Goal: Information Seeking & Learning: Learn about a topic

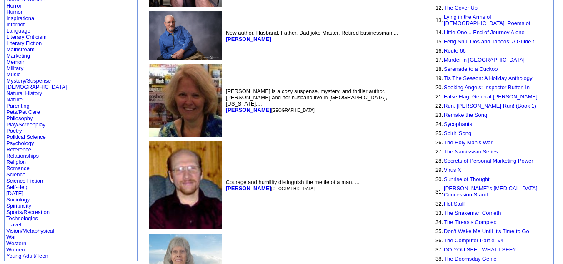
scroll to position [227, 0]
click at [226, 106] on b "Riley Blake" at bounding box center [248, 109] width 45 height 6
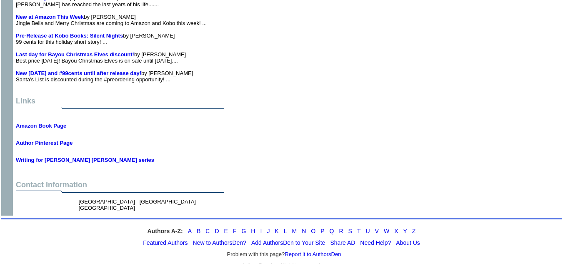
scroll to position [4581, 0]
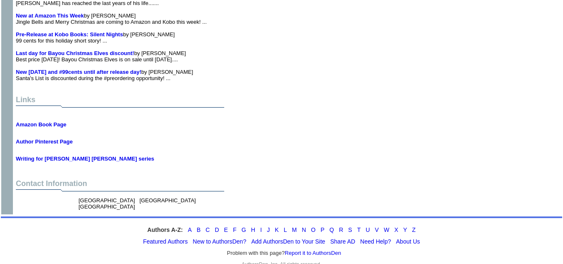
click at [328, 75] on td "News Free Tomorrow! by Riley Blake Free at Amazon tomorrow (2/19/25)... New thi…" at bounding box center [260, 5] width 492 height 156
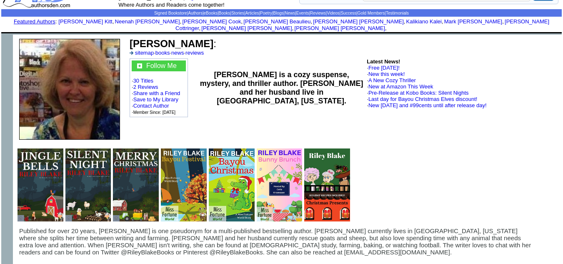
scroll to position [0, 0]
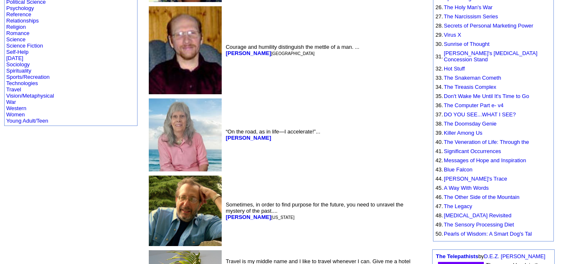
scroll to position [363, 0]
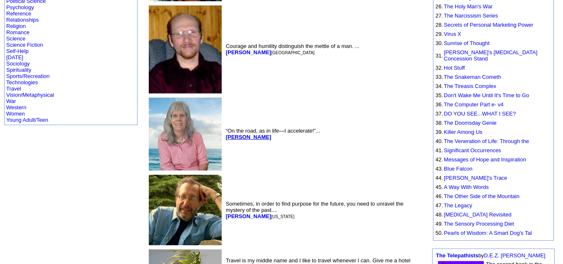
click at [226, 134] on b "Eva Pasco" at bounding box center [248, 137] width 45 height 6
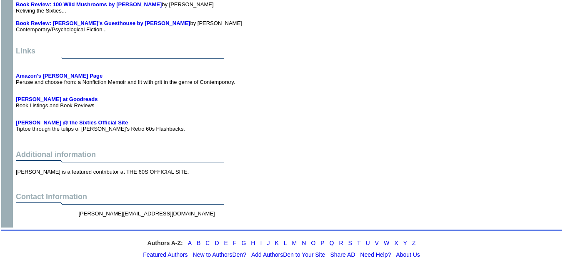
scroll to position [1544, 0]
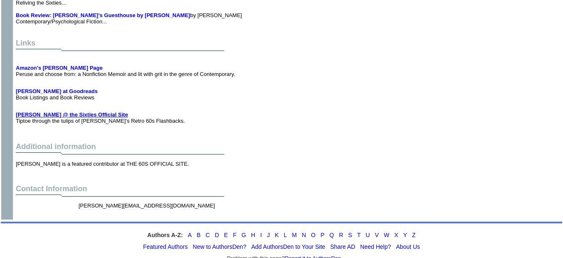
click at [48, 111] on b "Eva Pasco @ the Sixties Official Site" at bounding box center [72, 114] width 112 height 6
drag, startPoint x: 418, startPoint y: 180, endPoint x: 412, endPoint y: 174, distance: 8.6
click at [412, 183] on td "Contact Information eva.pasco@hotmail.com" at bounding box center [260, 200] width 492 height 35
click at [412, 200] on center "eva.pasco@hotmail.com" at bounding box center [260, 208] width 488 height 16
drag, startPoint x: 414, startPoint y: 180, endPoint x: 486, endPoint y: 183, distance: 71.7
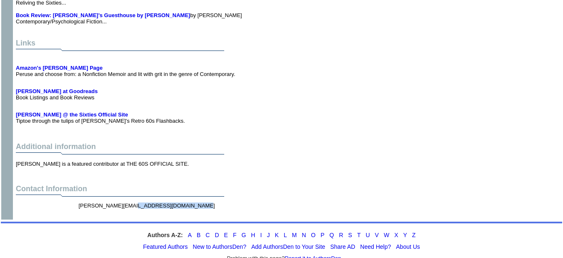
click at [260, 200] on td "eva.pasco@hotmail.com" at bounding box center [168, 208] width 183 height 16
copy font "eva.pasco@hotmail.com"
click at [48, 65] on b "Amazon's Eva Pasco Page" at bounding box center [59, 68] width 87 height 6
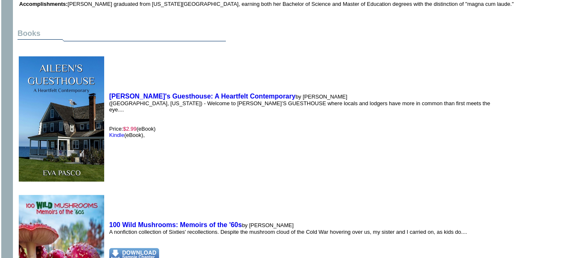
scroll to position [493, 7]
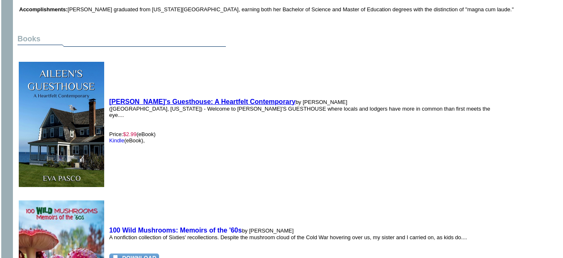
click at [182, 98] on b "[PERSON_NAME]'s Guesthouse: A Heartfelt Contemporary" at bounding box center [202, 101] width 186 height 7
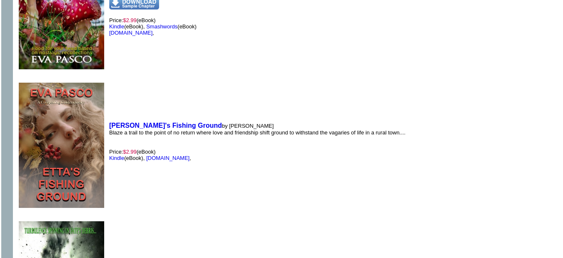
scroll to position [749, 7]
click at [157, 121] on b "[PERSON_NAME]'s Fishing Ground" at bounding box center [165, 124] width 113 height 7
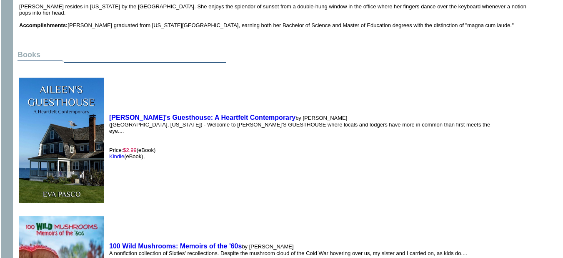
scroll to position [465, 7]
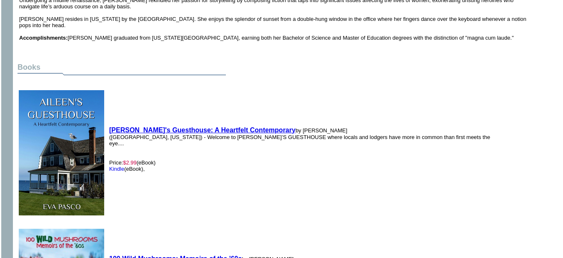
click at [141, 126] on b "[PERSON_NAME]'s Guesthouse: A Heartfelt Contemporary" at bounding box center [202, 129] width 186 height 7
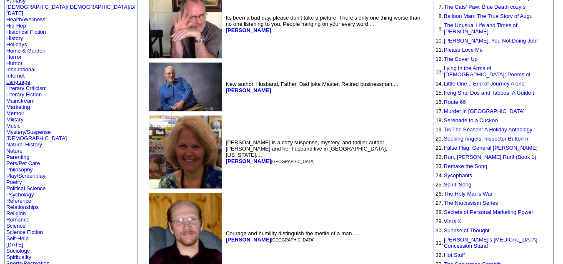
scroll to position [182, 0]
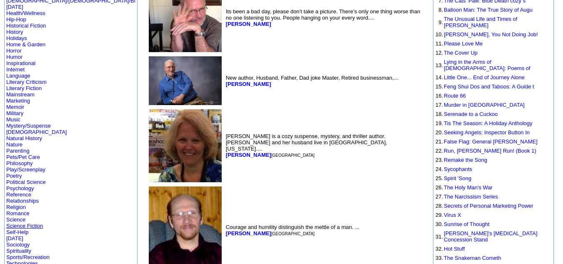
click at [13, 223] on link "Science Fiction" at bounding box center [24, 226] width 37 height 6
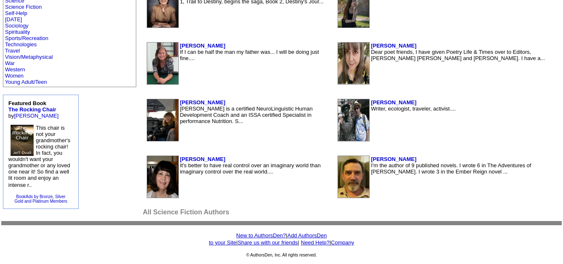
scroll to position [513, 0]
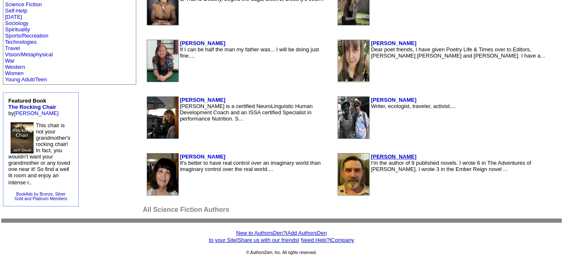
click at [371, 155] on b "Bryon Smith" at bounding box center [393, 156] width 45 height 6
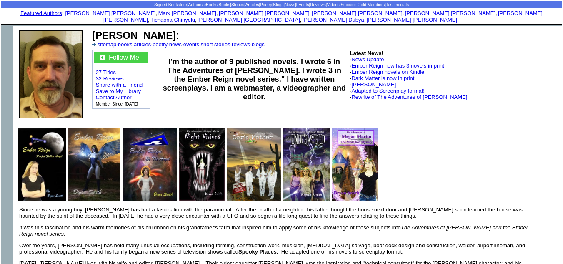
scroll to position [33, 0]
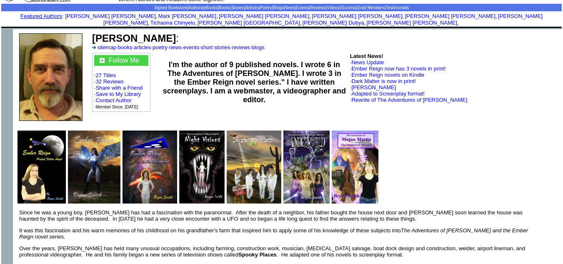
click at [53, 149] on img at bounding box center [42, 166] width 48 height 73
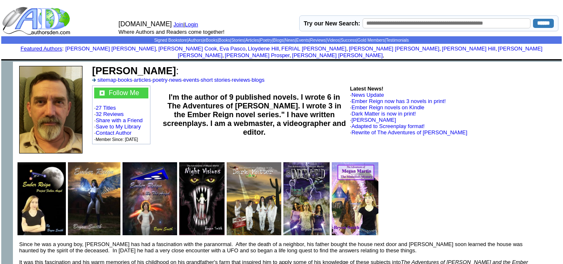
scroll to position [33, 0]
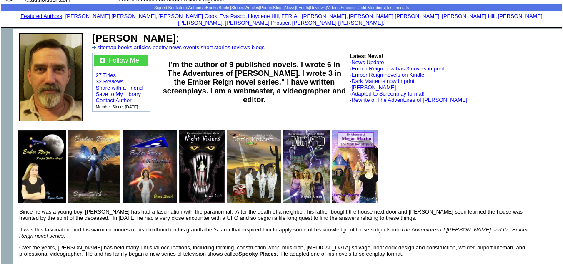
click at [103, 157] on img at bounding box center [94, 166] width 53 height 73
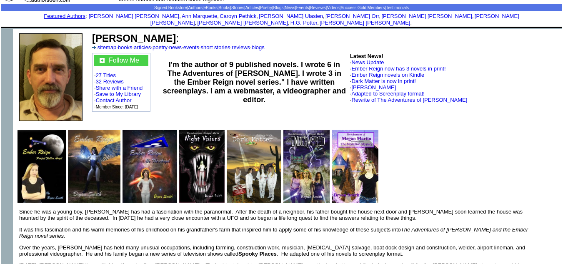
scroll to position [33, 0]
click at [356, 171] on img at bounding box center [355, 166] width 46 height 73
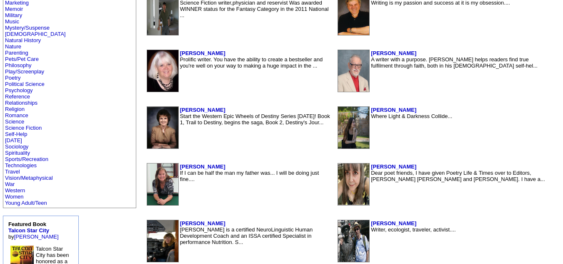
scroll to position [270, 0]
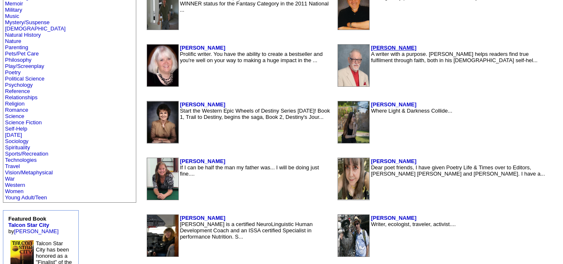
click at [371, 47] on b "James Becher" at bounding box center [393, 48] width 45 height 6
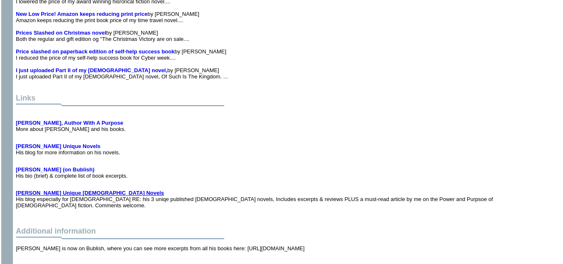
scroll to position [2131, 0]
click at [53, 120] on b "[PERSON_NAME], Author With A Purpose" at bounding box center [70, 123] width 108 height 6
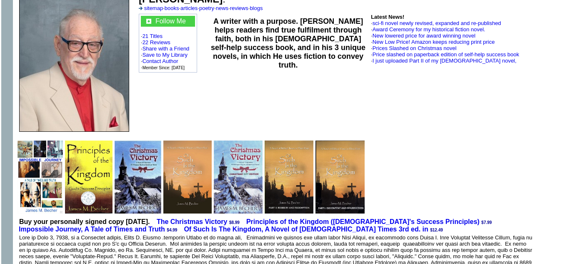
scroll to position [0, 0]
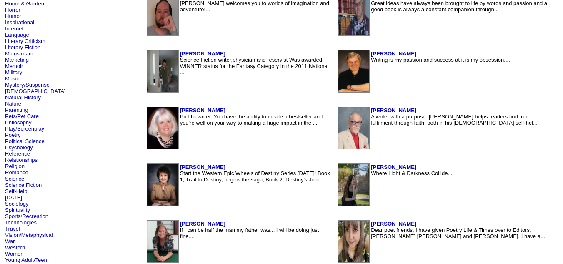
scroll to position [333, 0]
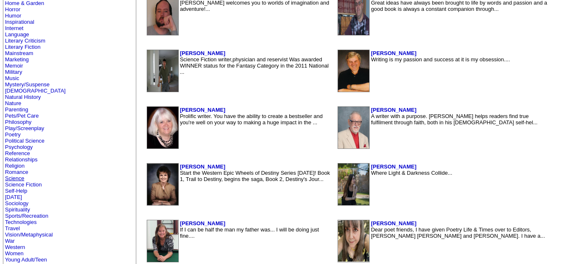
click at [17, 176] on link "Science" at bounding box center [14, 178] width 19 height 6
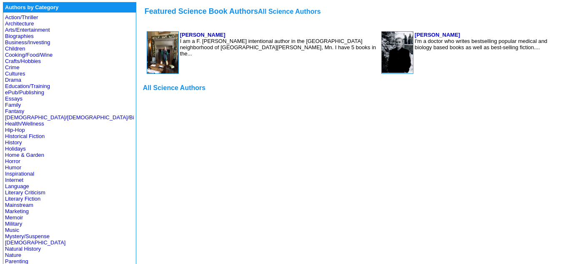
scroll to position [180, 0]
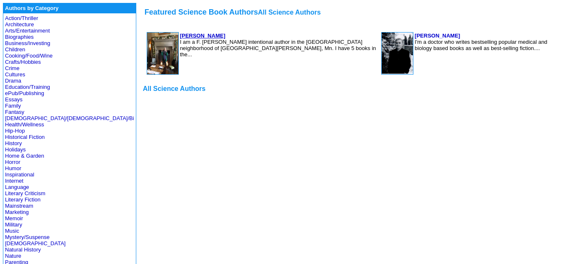
click at [180, 34] on b "Dr. Patrick ODougherty" at bounding box center [202, 36] width 45 height 6
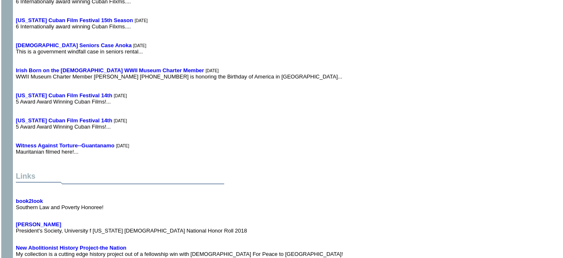
scroll to position [7081, 0]
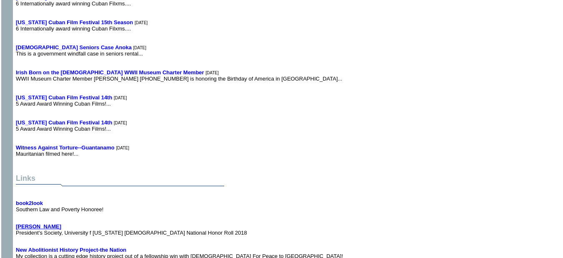
click at [40, 223] on b "Dr. Patrick A. ODougherty" at bounding box center [38, 226] width 45 height 6
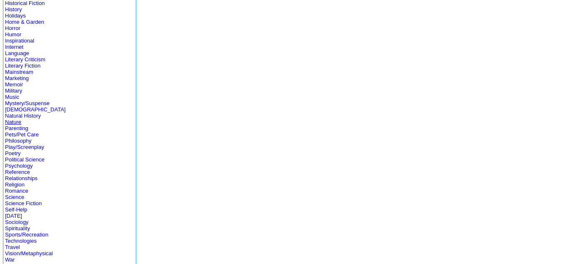
scroll to position [311, 0]
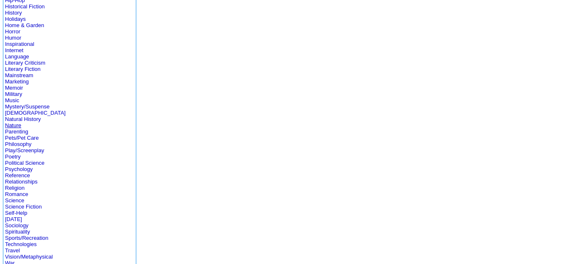
click at [14, 124] on link "Nature" at bounding box center [13, 125] width 16 height 6
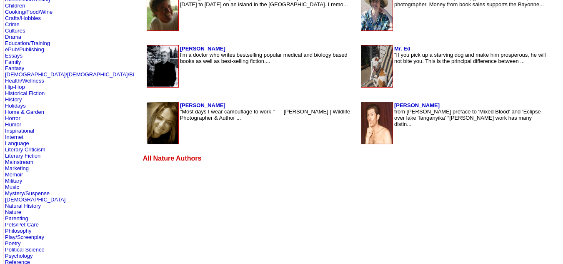
scroll to position [224, 0]
click at [16, 122] on link "Humor" at bounding box center [13, 124] width 16 height 6
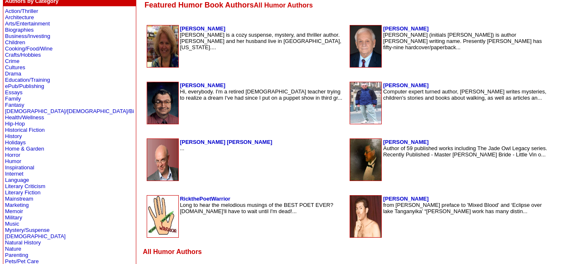
scroll to position [185, 0]
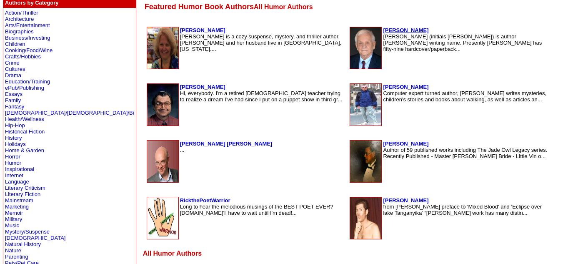
click at [383, 28] on b "Jay Dubya" at bounding box center [405, 30] width 45 height 6
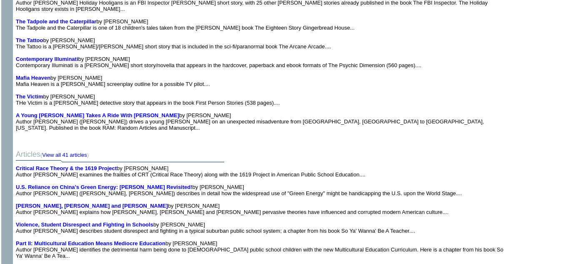
scroll to position [5647, 0]
click at [123, 136] on td "Articles ( View all 41 articles ) Critical Race Theory & the 1619 Project by [P…" at bounding box center [260, 220] width 492 height 168
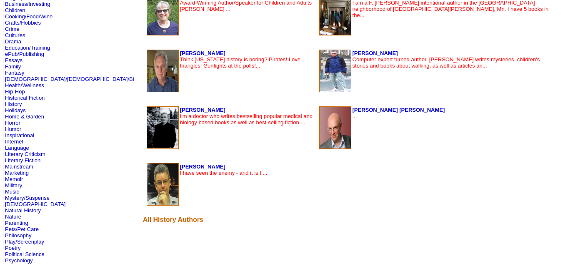
scroll to position [220, 0]
click at [180, 52] on b "[PERSON_NAME]" at bounding box center [202, 53] width 45 height 6
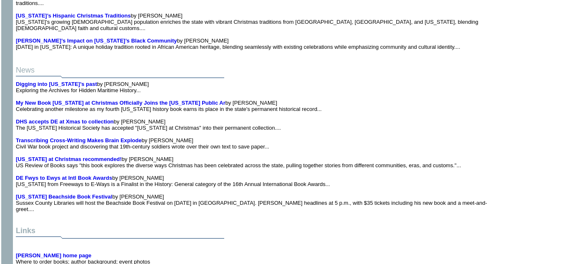
scroll to position [1318, 0]
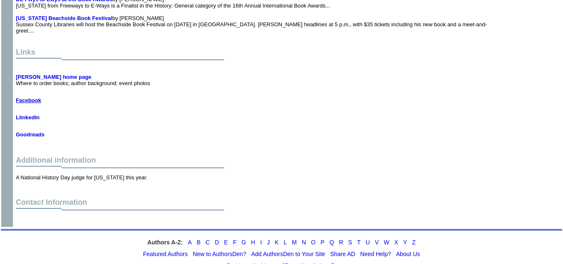
click at [25, 97] on b "Facebook" at bounding box center [28, 100] width 25 height 6
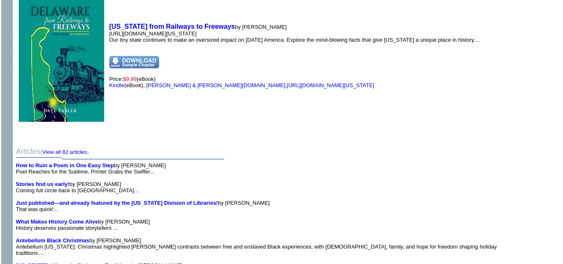
scroll to position [890, 0]
click at [165, 15] on td "Delaware from Railways to Freeways by Dave Tabler https://www.goodreads.com/vid…" at bounding box center [294, 55] width 375 height 137
click at [165, 23] on b "[US_STATE] from Railways to Freeways" at bounding box center [172, 26] width 126 height 7
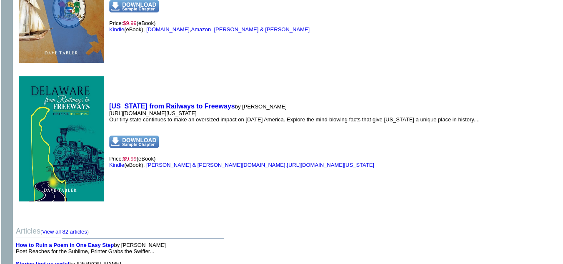
scroll to position [811, 0]
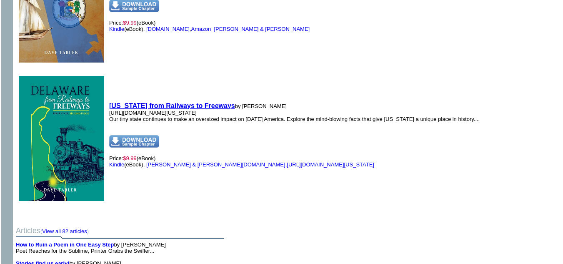
click at [163, 102] on b "Delaware from Railways to Freeways" at bounding box center [172, 105] width 126 height 7
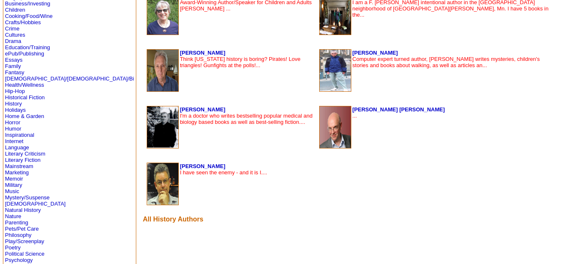
scroll to position [220, 0]
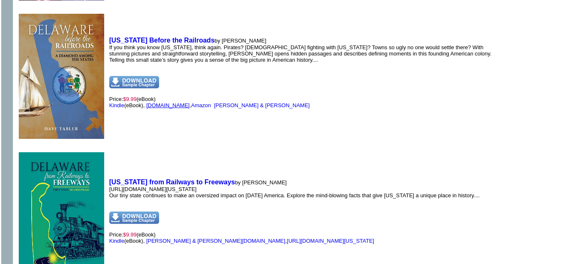
scroll to position [726, 0]
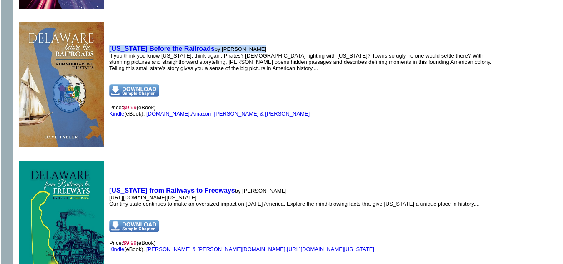
drag, startPoint x: 107, startPoint y: 40, endPoint x: 245, endPoint y: 40, distance: 138.0
click at [245, 40] on td "Delaware Before the Railroads by Dave Tabler If you think you know Delaware, th…" at bounding box center [305, 81] width 396 height 137
copy td "Delaware Before the Railroads by Dave Tabler"
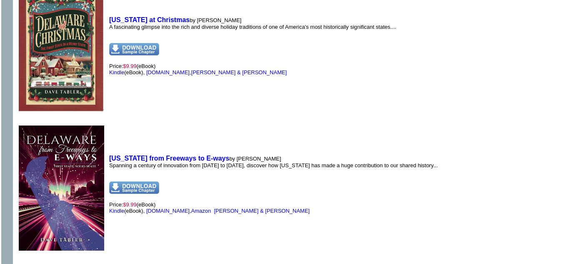
scroll to position [484, 0]
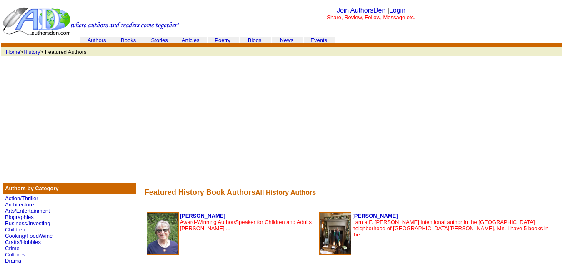
scroll to position [220, 0]
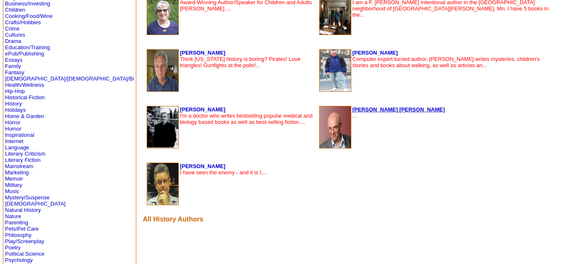
click at [358, 108] on b "[PERSON_NAME] [PERSON_NAME]" at bounding box center [399, 109] width 93 height 6
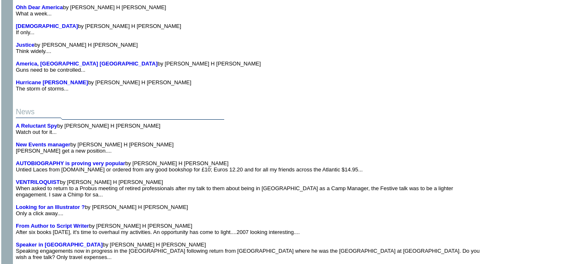
scroll to position [5524, 0]
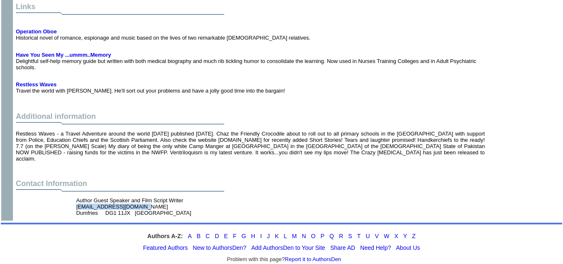
drag, startPoint x: 75, startPoint y: 187, endPoint x: 138, endPoint y: 187, distance: 63.4
click at [138, 197] on font "Author Guest Speaker and Film Script Writer netherholm6@yahoo.com Dumfries DG1 …" at bounding box center [133, 206] width 115 height 19
copy font "netherholm6@yahoo.com"
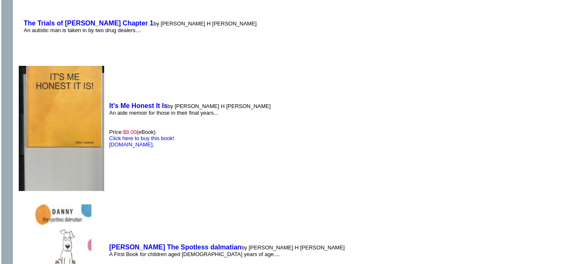
scroll to position [1913, 0]
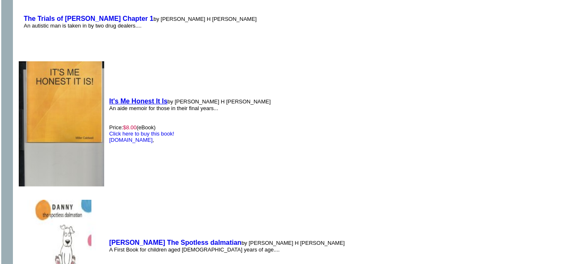
drag, startPoint x: 313, startPoint y: 153, endPoint x: 130, endPoint y: 87, distance: 194.2
click at [130, 98] on b "It's Me Honest It Is" at bounding box center [138, 101] width 58 height 7
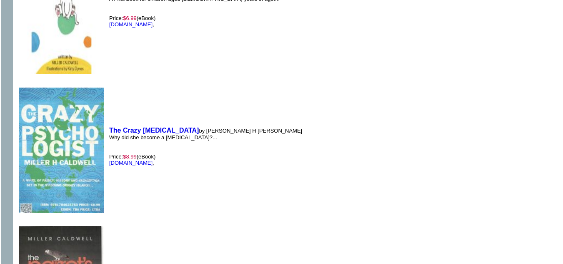
scroll to position [2157, 0]
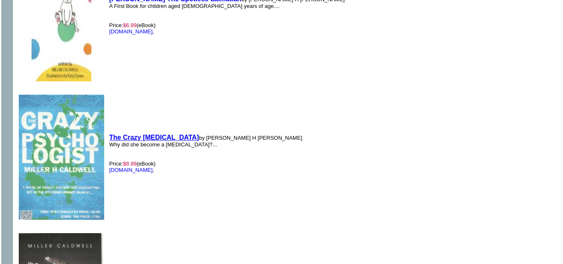
click at [140, 134] on b "The Crazy [MEDICAL_DATA]" at bounding box center [154, 137] width 90 height 7
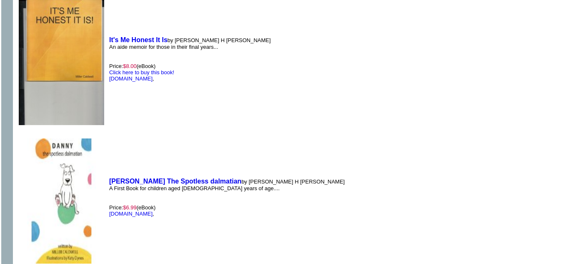
scroll to position [1975, 0]
click at [139, 69] on font "Click here to buy this book!" at bounding box center [141, 72] width 65 height 6
click at [129, 75] on link "Amazon.com" at bounding box center [130, 78] width 43 height 6
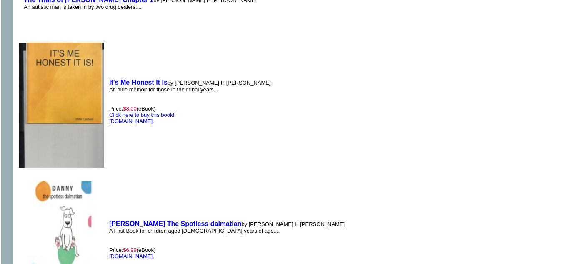
scroll to position [1932, 0]
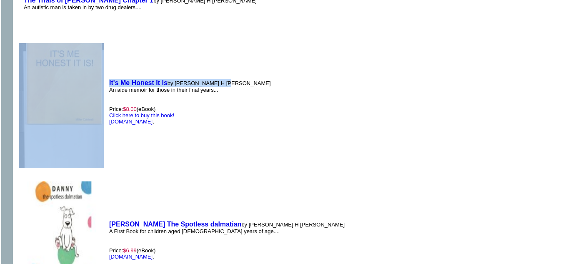
drag, startPoint x: 104, startPoint y: 69, endPoint x: 218, endPoint y: 65, distance: 114.3
click at [218, 65] on tr "It's Me Honest It Is by Miller H Caldwell An aide memoir for those in their fin…" at bounding box center [145, 101] width 256 height 137
copy tr "It's Me Honest It Is by Miller H Caldwell"
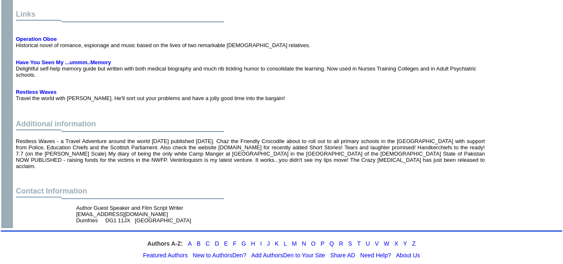
scroll to position [5524, 0]
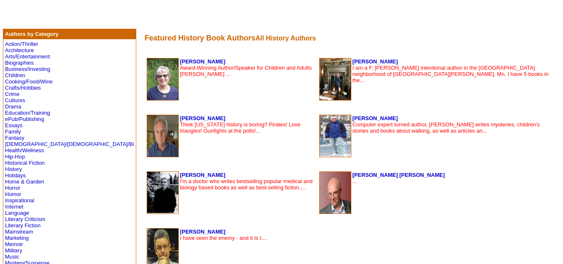
scroll to position [154, 0]
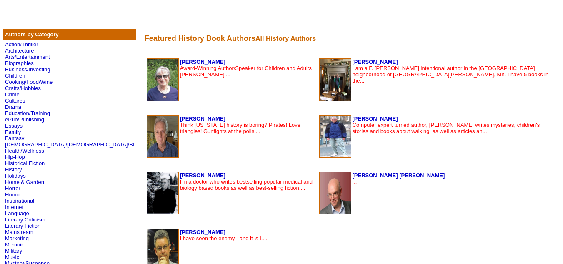
click at [15, 138] on link "Fantasy" at bounding box center [14, 138] width 19 height 6
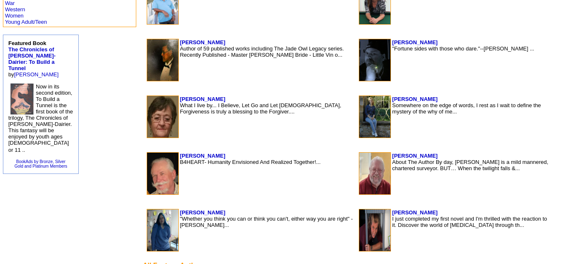
scroll to position [618, 0]
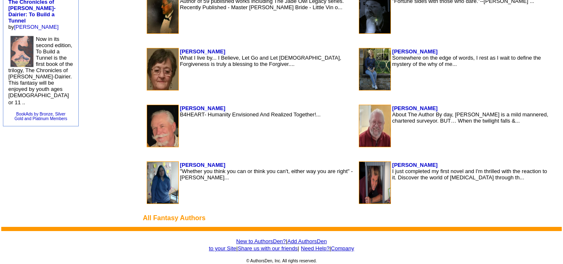
click at [147, 124] on img at bounding box center [162, 126] width 31 height 42
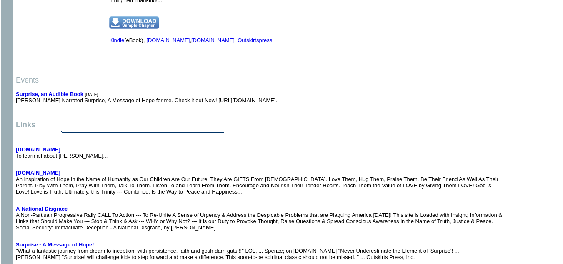
scroll to position [1899, 0]
click at [46, 146] on b "RobertKarpie.com" at bounding box center [38, 149] width 45 height 6
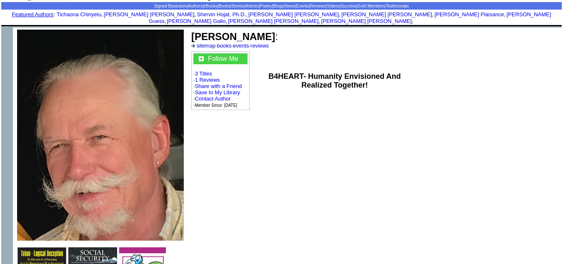
scroll to position [0, 0]
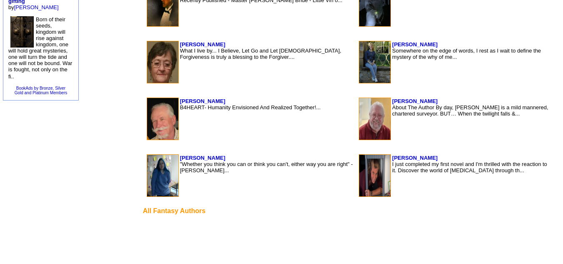
scroll to position [499, 0]
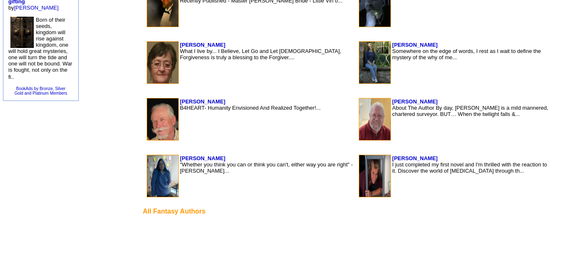
click at [359, 123] on img at bounding box center [374, 119] width 31 height 42
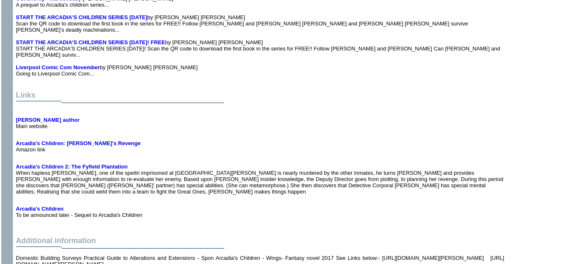
scroll to position [2660, 0]
click at [32, 117] on b "[PERSON_NAME] author" at bounding box center [48, 120] width 64 height 6
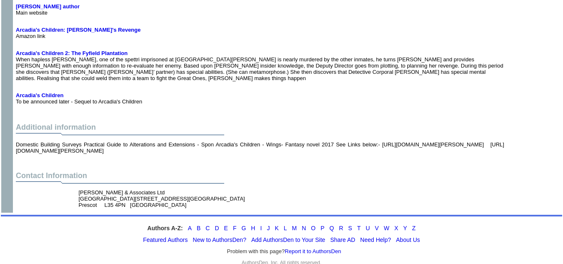
scroll to position [2774, 0]
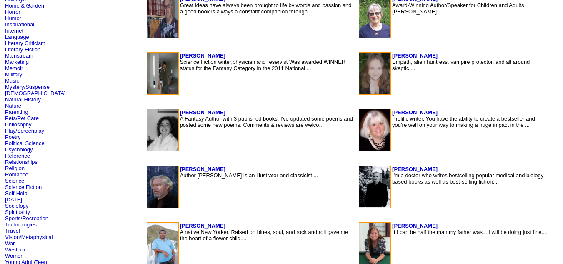
scroll to position [205, 0]
click at [14, 61] on link "Marketing" at bounding box center [17, 61] width 24 height 6
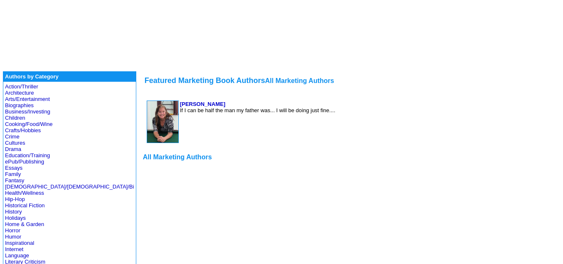
scroll to position [108, 0]
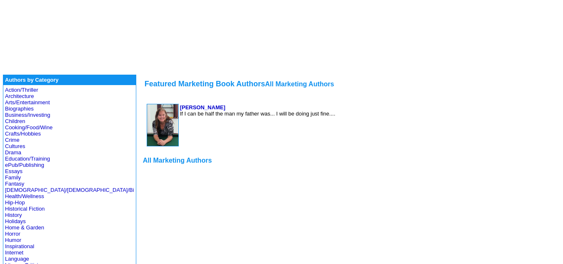
click at [147, 118] on img at bounding box center [162, 125] width 31 height 42
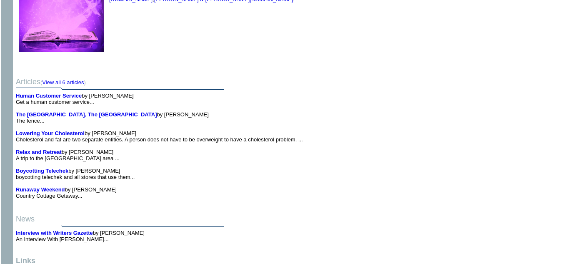
scroll to position [5469, 0]
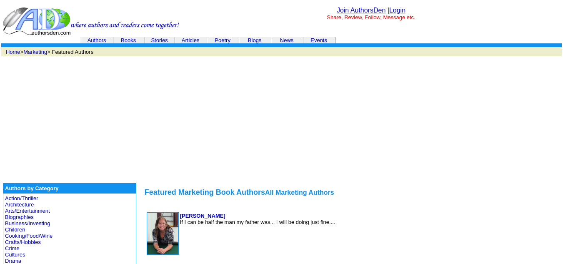
scroll to position [108, 0]
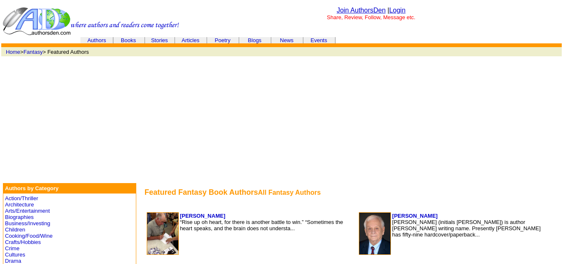
scroll to position [331, 0]
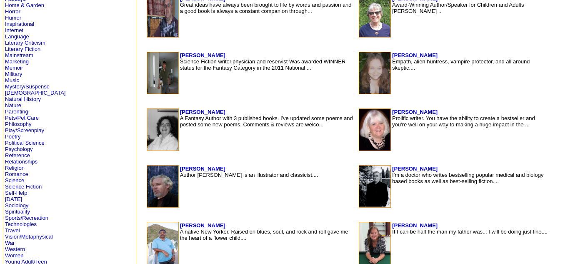
click at [147, 192] on img at bounding box center [162, 186] width 31 height 42
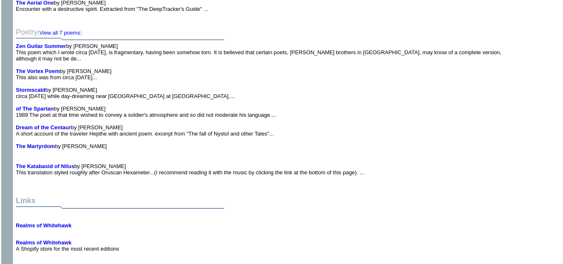
scroll to position [2238, 0]
click at [33, 240] on b "Realms of Whitehawk" at bounding box center [44, 243] width 56 height 6
click at [46, 263] on b "H.G. Potter's DragonArt" at bounding box center [53, 266] width 74 height 6
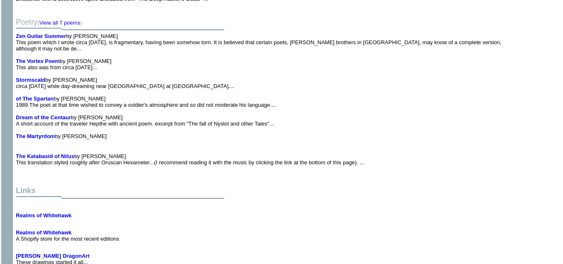
scroll to position [2249, 0]
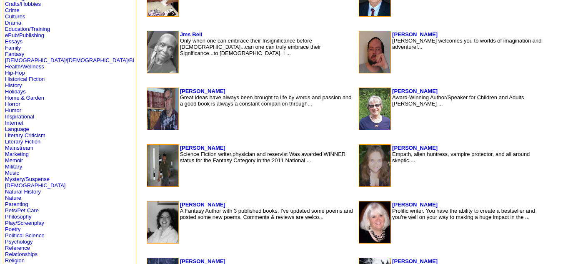
scroll to position [238, 0]
click at [17, 48] on link "Family" at bounding box center [13, 48] width 16 height 6
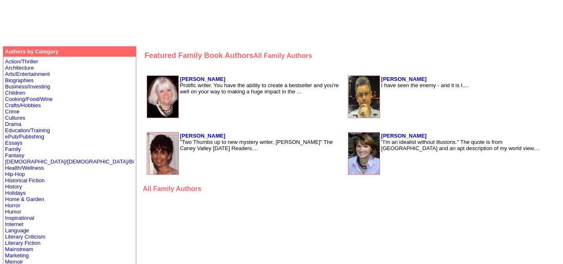
scroll to position [120, 0]
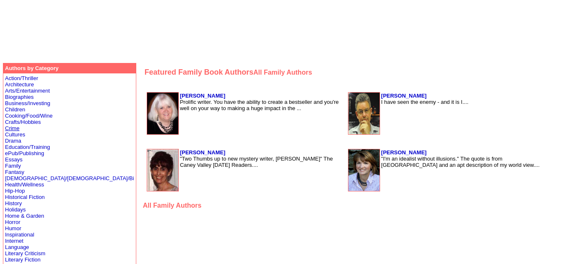
click at [14, 126] on link "Crime" at bounding box center [12, 128] width 15 height 6
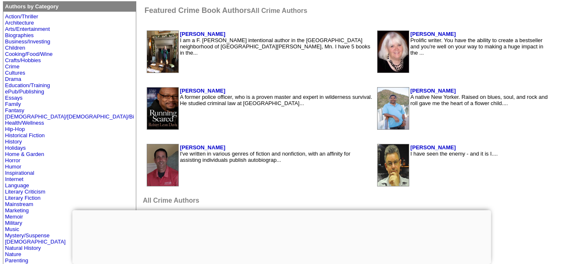
scroll to position [181, 0]
click at [147, 158] on img at bounding box center [162, 166] width 31 height 42
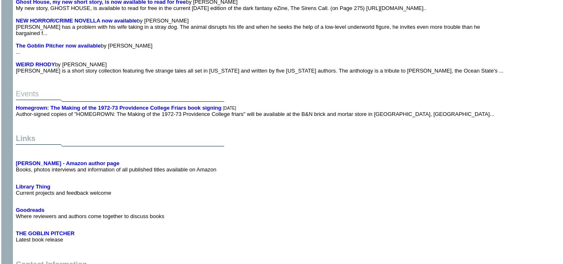
scroll to position [4215, 0]
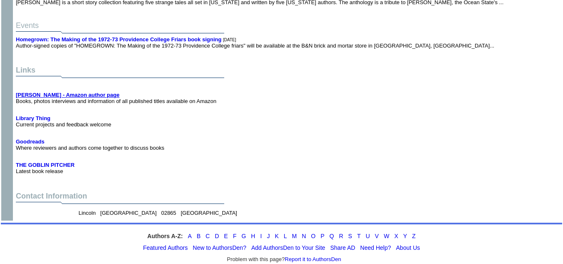
click at [37, 92] on b "Paul Lonardo - Amazon author page" at bounding box center [68, 95] width 104 height 6
click at [28, 138] on b "Goodreads" at bounding box center [30, 141] width 29 height 6
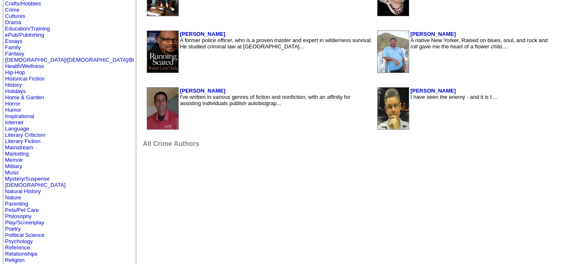
scroll to position [234, 0]
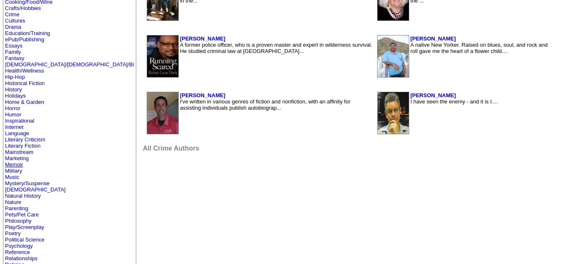
click at [8, 165] on link "Memoir" at bounding box center [14, 164] width 18 height 6
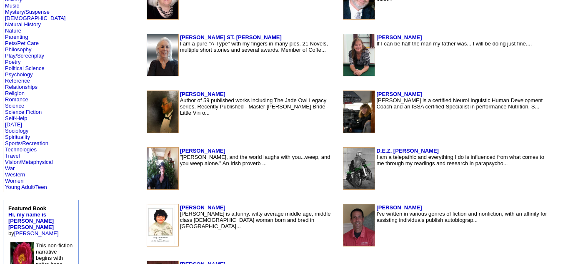
scroll to position [405, 0]
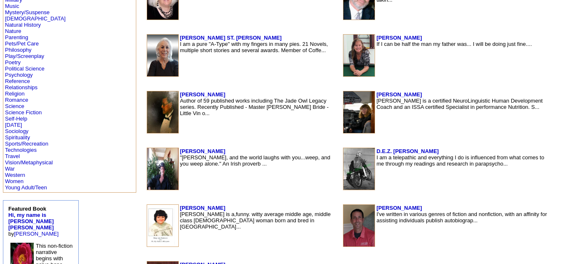
click at [147, 58] on img at bounding box center [162, 56] width 31 height 42
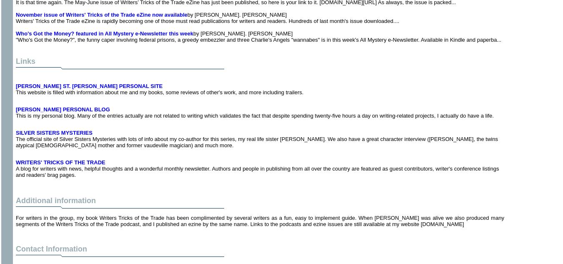
scroll to position [4135, 0]
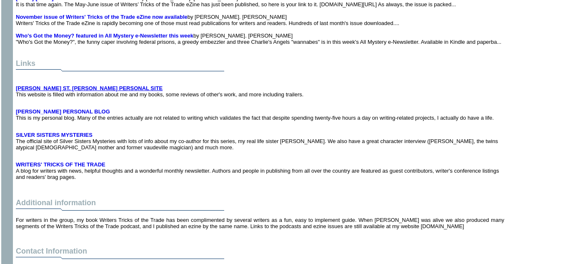
click at [47, 85] on b "MORGAN ST. JAMES PERSONAL SITE" at bounding box center [89, 88] width 147 height 6
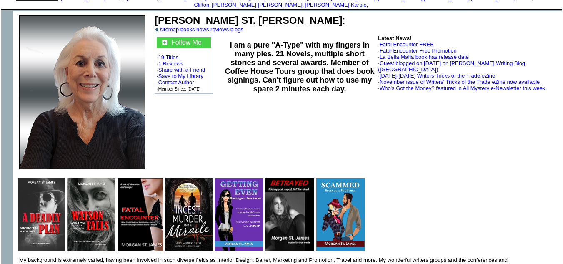
scroll to position [42, 0]
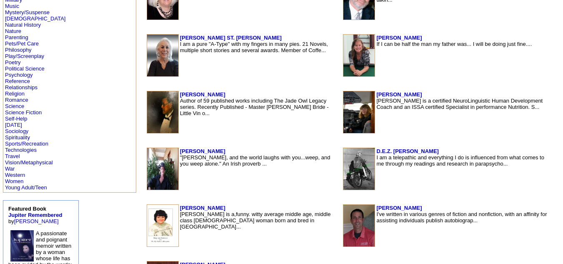
scroll to position [362, 0]
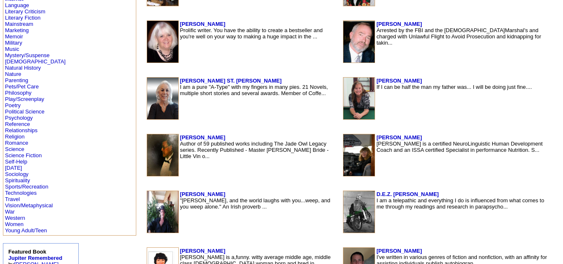
click at [343, 42] on img at bounding box center [358, 42] width 31 height 42
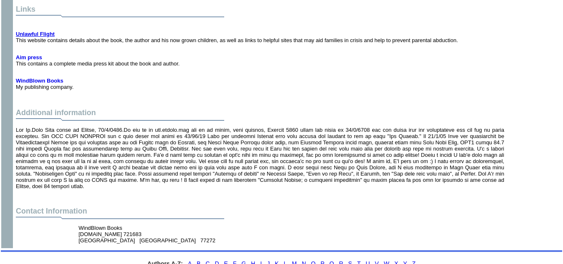
scroll to position [1457, 0]
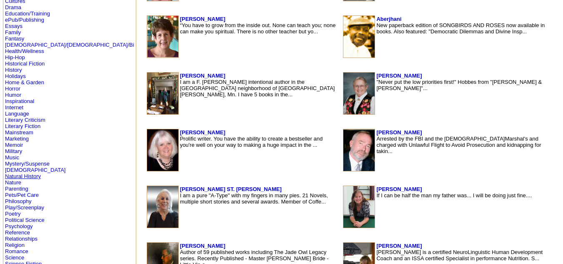
scroll to position [250, 0]
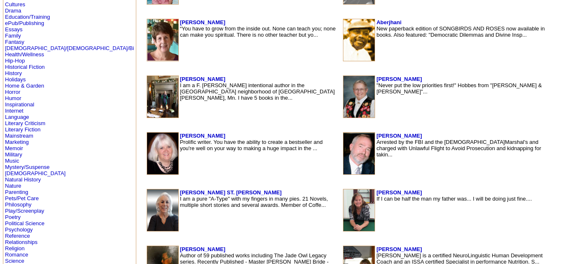
click at [343, 48] on img at bounding box center [358, 40] width 31 height 42
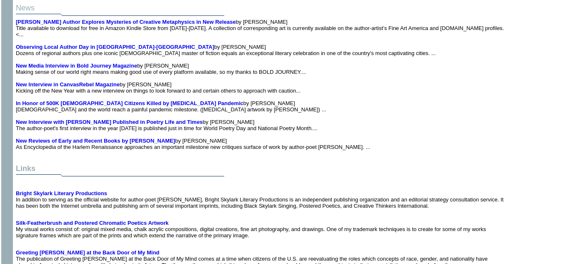
scroll to position [6741, 0]
